Goal: Find specific page/section: Find specific page/section

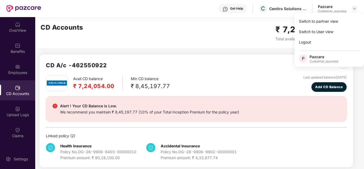
scroll to position [5, 0]
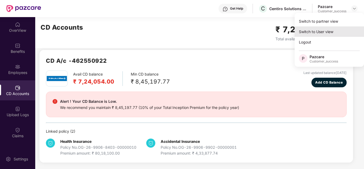
click at [318, 28] on div "Switch to User view" at bounding box center [329, 31] width 69 height 10
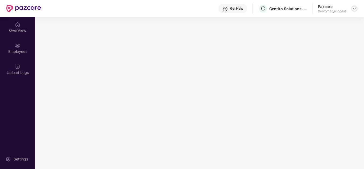
click at [354, 8] on img at bounding box center [354, 8] width 4 height 4
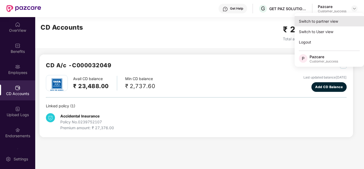
click at [324, 21] on div "Switch to partner view" at bounding box center [329, 21] width 69 height 10
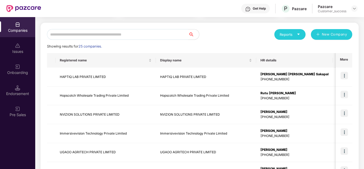
scroll to position [51, 0]
click at [81, 36] on input "text" at bounding box center [117, 34] width 141 height 11
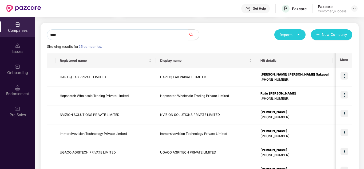
scroll to position [0, 0]
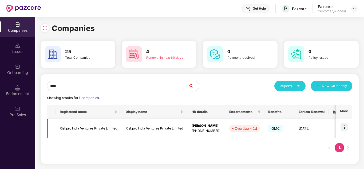
type input "****"
click at [345, 128] on img at bounding box center [343, 126] width 7 height 7
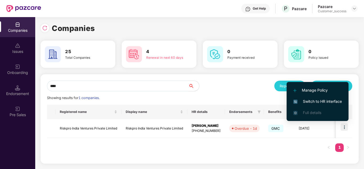
click at [322, 102] on span "Switch to HR interface" at bounding box center [317, 101] width 49 height 6
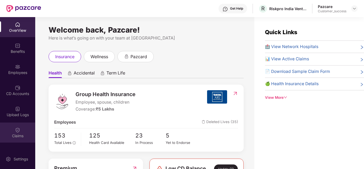
click at [15, 133] on div "Claims" at bounding box center [17, 132] width 35 height 20
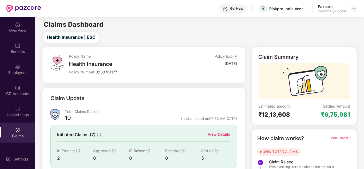
click at [214, 131] on div "Initiated Claims (7) View Details In Process 2 Approved 0 IR Raised 0 Rejected …" at bounding box center [143, 146] width 186 height 43
click at [215, 132] on div "View Details" at bounding box center [219, 134] width 23 height 6
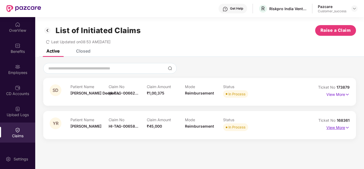
click at [331, 128] on p "View More" at bounding box center [337, 126] width 23 height 7
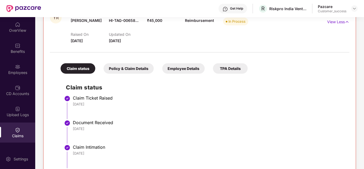
scroll to position [97, 0]
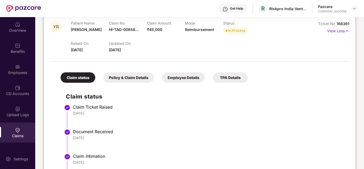
click at [181, 100] on h2 "Claim status" at bounding box center [205, 96] width 278 height 9
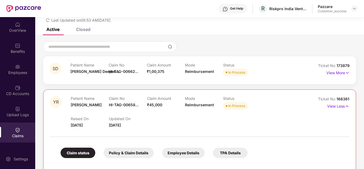
scroll to position [0, 0]
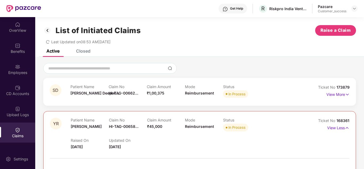
click at [358, 9] on header "Get Help R Riskpro India Ventures Private Limited Pazcare Customer_success" at bounding box center [182, 8] width 364 height 17
click at [354, 9] on img at bounding box center [354, 8] width 4 height 4
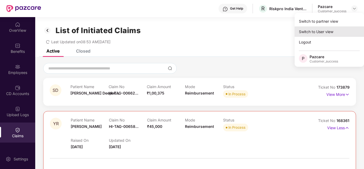
click at [322, 30] on div "Switch to User view" at bounding box center [329, 31] width 69 height 10
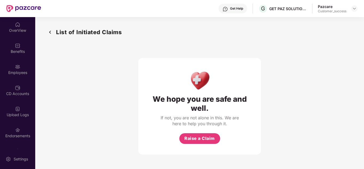
click at [358, 11] on header "Get Help G GET PAZ SOLUTIONS PRIVATE LIMTED Pazcare Customer_success" at bounding box center [182, 8] width 364 height 17
click at [354, 9] on img at bounding box center [354, 8] width 4 height 4
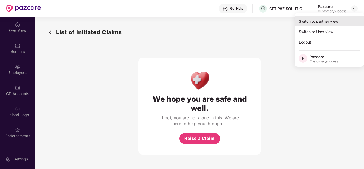
click at [331, 18] on div "Switch to partner view" at bounding box center [329, 21] width 69 height 10
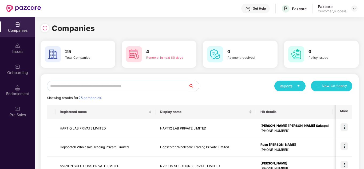
click at [132, 83] on input "text" at bounding box center [117, 86] width 141 height 11
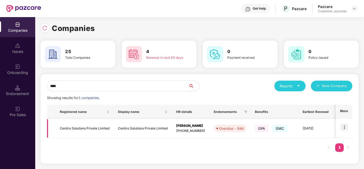
type input "****"
click at [346, 126] on img at bounding box center [343, 126] width 7 height 7
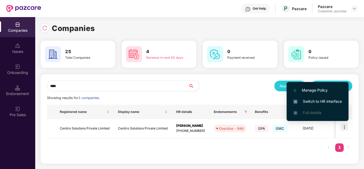
click at [319, 102] on span "Switch to HR interface" at bounding box center [317, 101] width 49 height 6
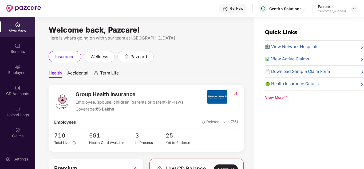
click at [159, 77] on ul "Health Accidental Term Life" at bounding box center [146, 72] width 195 height 11
click at [352, 7] on img at bounding box center [354, 8] width 4 height 4
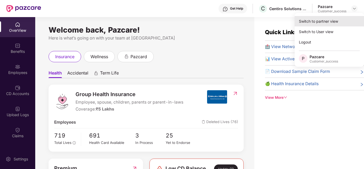
click at [332, 20] on div "Switch to partner view" at bounding box center [329, 21] width 69 height 10
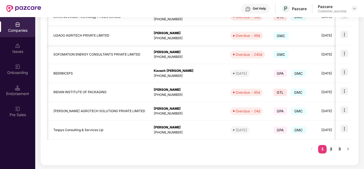
scroll to position [169, 0]
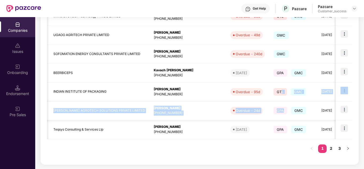
drag, startPoint x: 247, startPoint y: 89, endPoint x: 249, endPoint y: 119, distance: 29.4
click at [249, 119] on tbody "HAPTIQ LAB PRIVATE LIMITED HAPTIQ LAB PRIVATE LIMITED Shreya Sanjay Sakapal [PH…" at bounding box center [228, 44] width 576 height 189
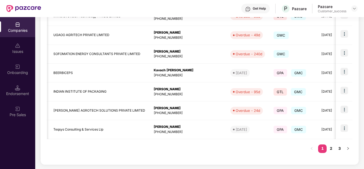
click at [255, 150] on div "Registered name Display name HR details Endorsements Benefits Earliest Renewal …" at bounding box center [199, 47] width 305 height 222
click at [330, 148] on link "2" at bounding box center [331, 148] width 9 height 8
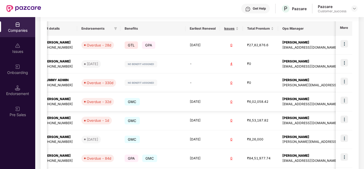
scroll to position [0, 1]
drag, startPoint x: 278, startPoint y: 105, endPoint x: 277, endPoint y: 97, distance: 7.3
click at [277, 97] on tr "[DOMAIN_NAME] [DOMAIN_NAME] [PERSON_NAME] [PHONE_NUMBER] Overdue - 32d GMC [DAT…" at bounding box center [113, 101] width 542 height 19
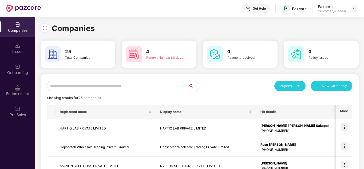
scroll to position [0, 1]
click at [230, 83] on div "Reports New Company" at bounding box center [276, 86] width 153 height 11
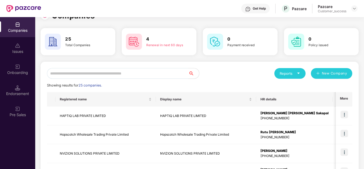
scroll to position [0, 0]
